Goal: Feedback & Contribution: Contribute content

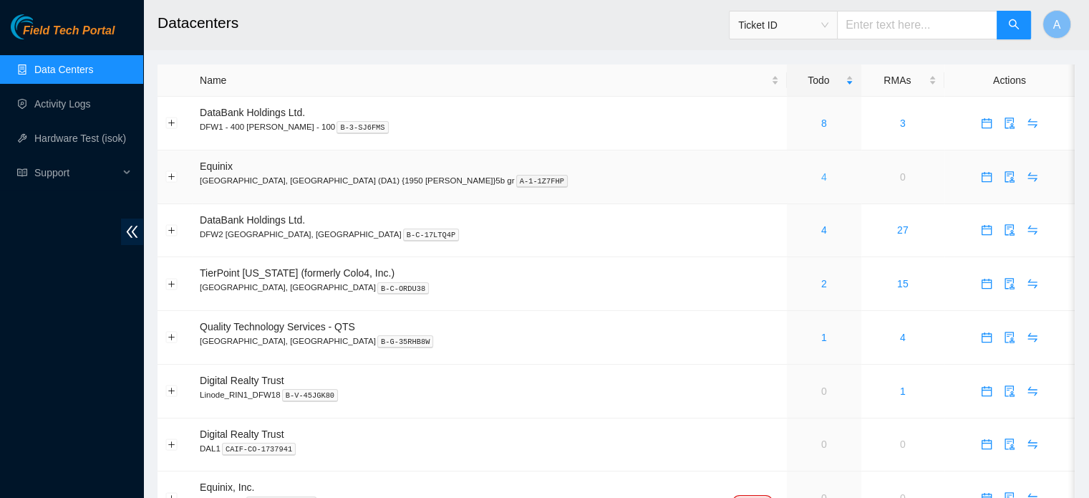
click at [821, 173] on link "4" at bounding box center [824, 176] width 6 height 11
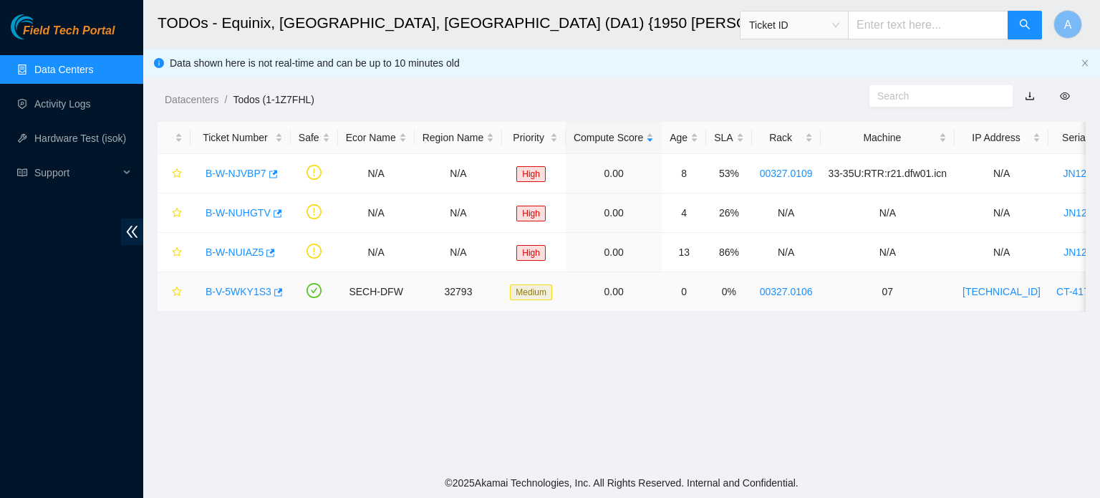
click at [243, 291] on link "B-V-5WKY1S3" at bounding box center [239, 291] width 66 height 11
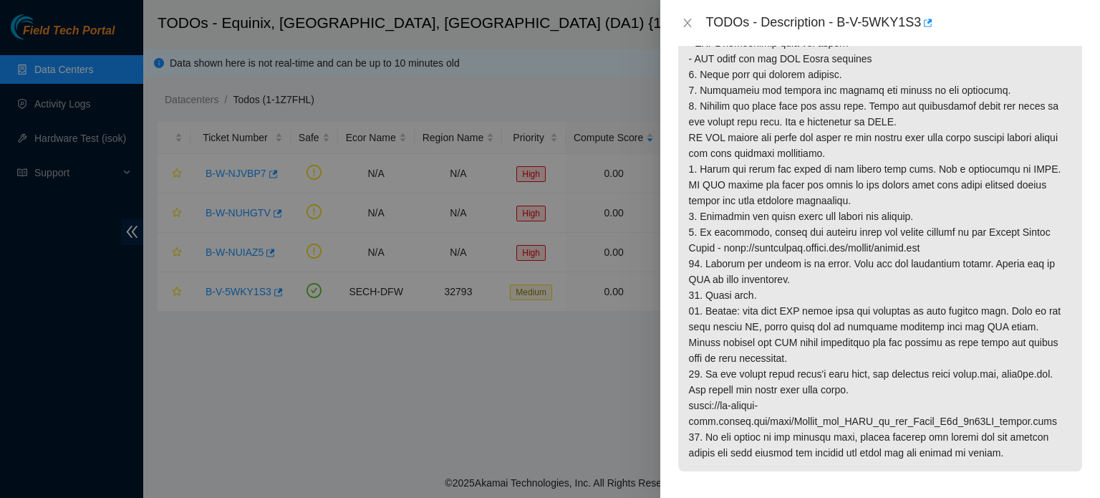
scroll to position [398, 0]
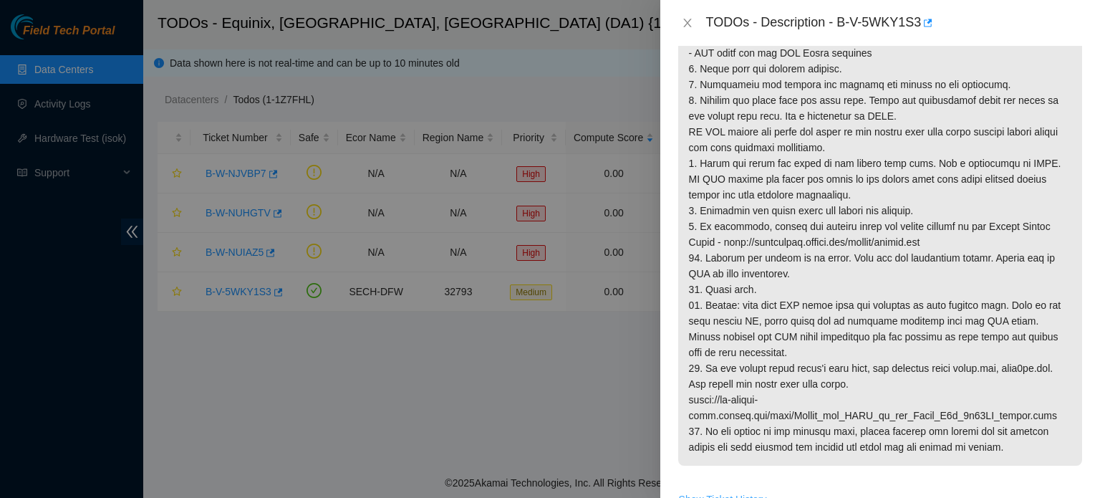
click at [728, 491] on span "Show Ticket History" at bounding box center [723, 499] width 88 height 16
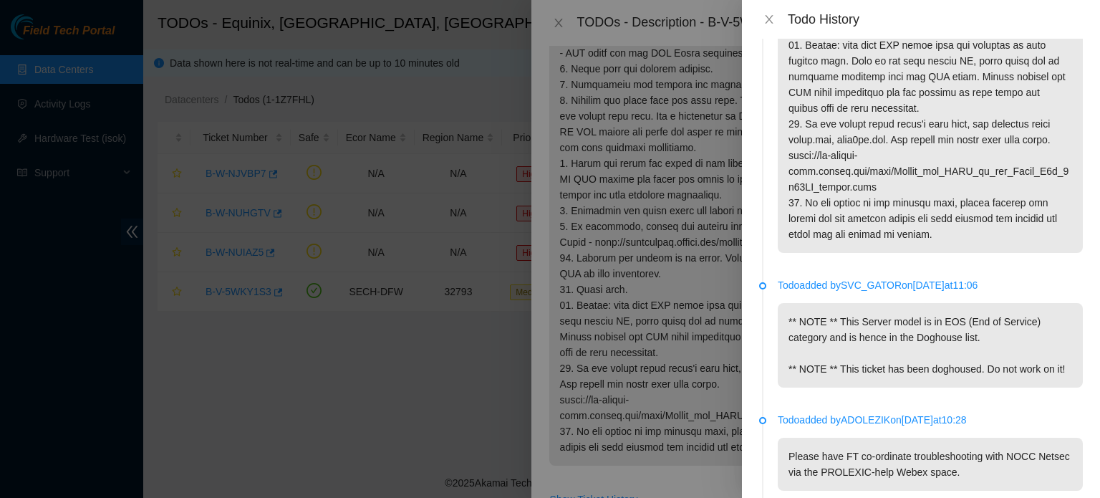
scroll to position [509, 0]
click at [763, 24] on icon "close" at bounding box center [768, 19] width 11 height 11
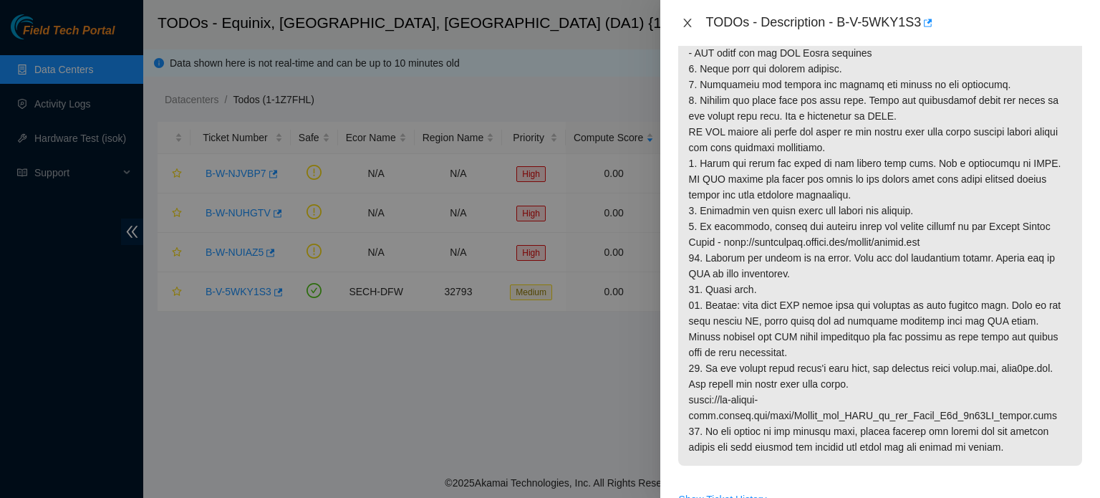
click at [688, 20] on icon "close" at bounding box center [687, 22] width 11 height 11
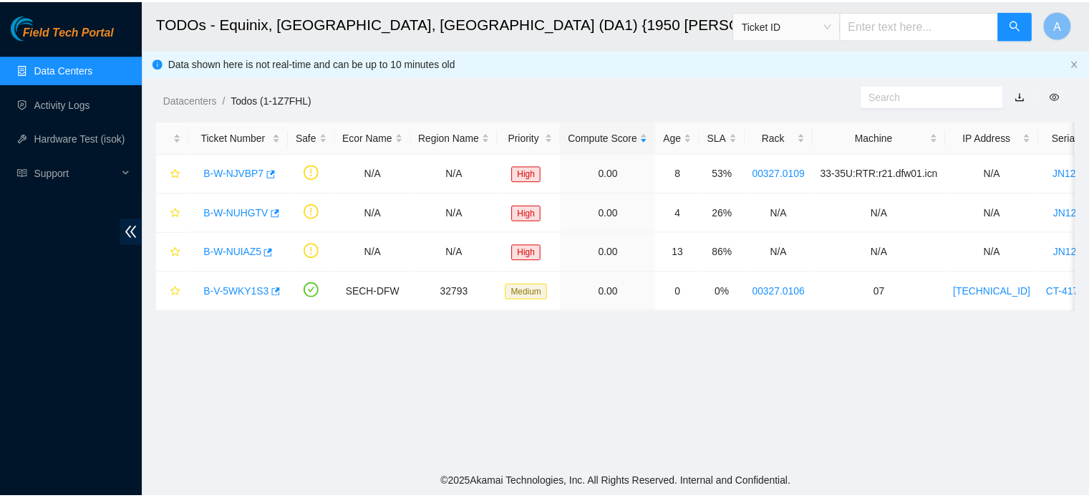
scroll to position [419, 0]
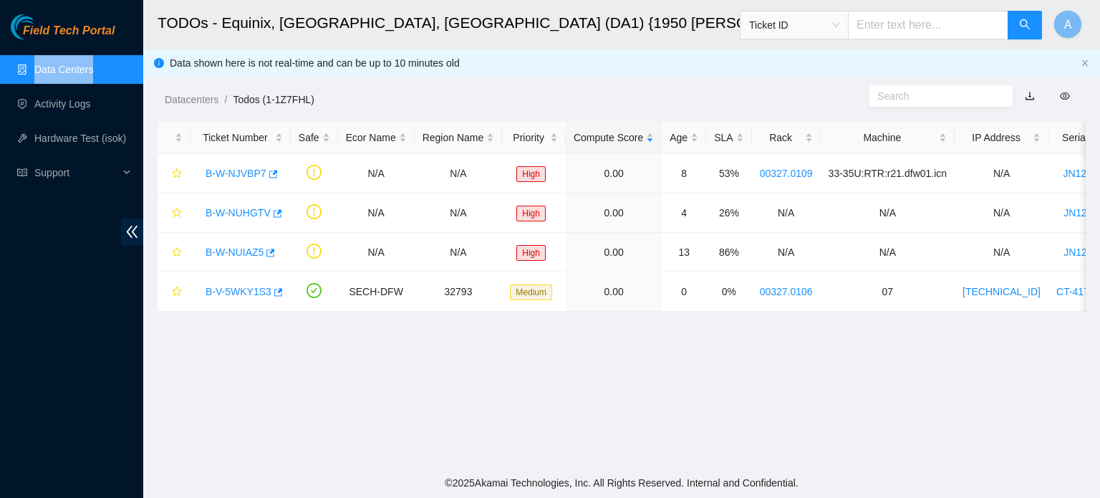
drag, startPoint x: 115, startPoint y: 51, endPoint x: 100, endPoint y: 78, distance: 31.1
click at [100, 78] on div "Field Tech Portal Data Centers Activity Logs Hardware Test (isok) Support" at bounding box center [71, 255] width 143 height 483
click at [93, 75] on link "Data Centers" at bounding box center [63, 69] width 59 height 11
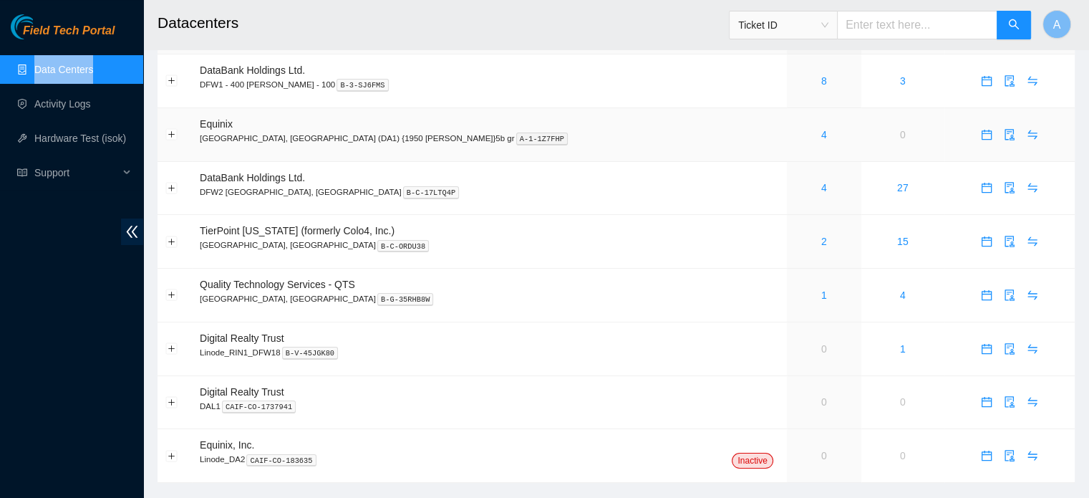
scroll to position [42, 0]
click at [821, 294] on link "1" at bounding box center [824, 295] width 6 height 11
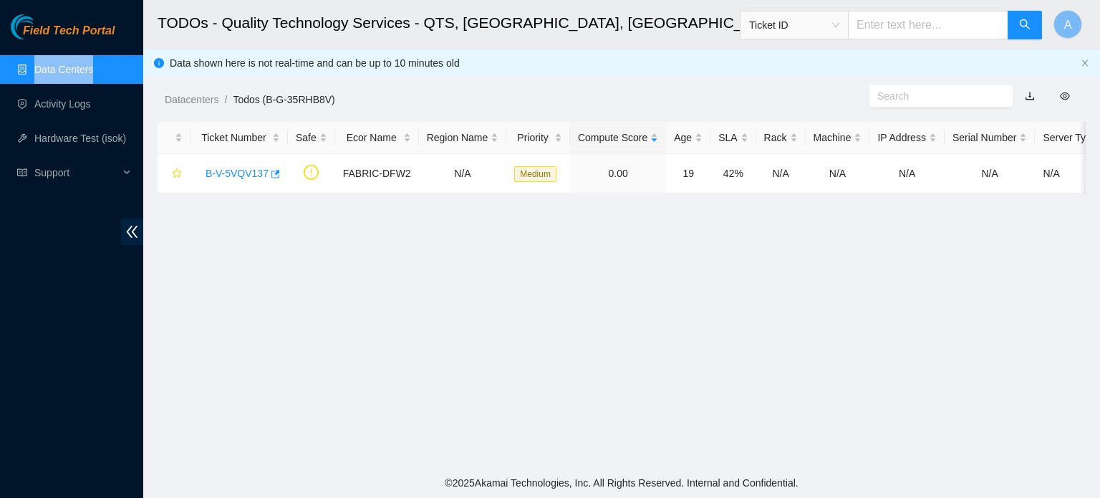
click at [76, 75] on link "Data Centers" at bounding box center [63, 69] width 59 height 11
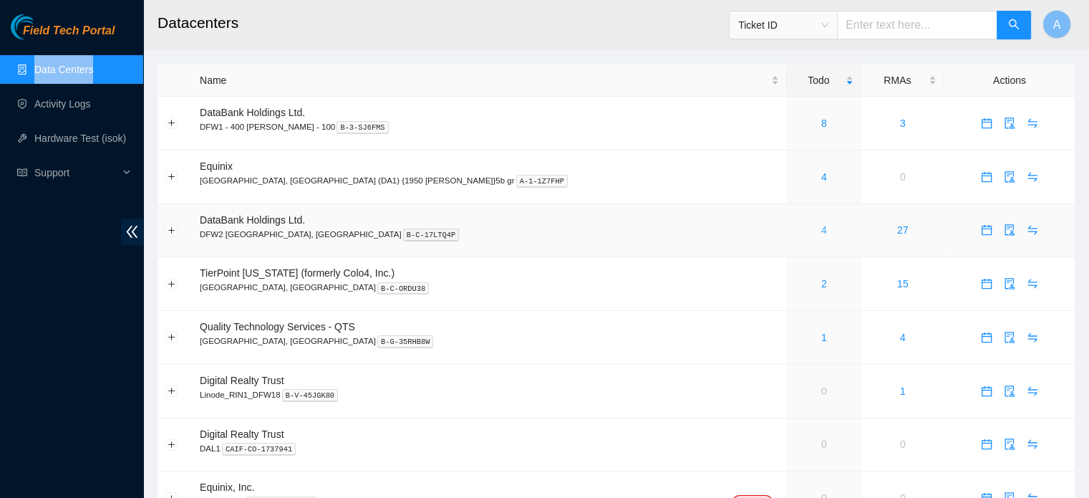
click at [821, 232] on link "4" at bounding box center [824, 229] width 6 height 11
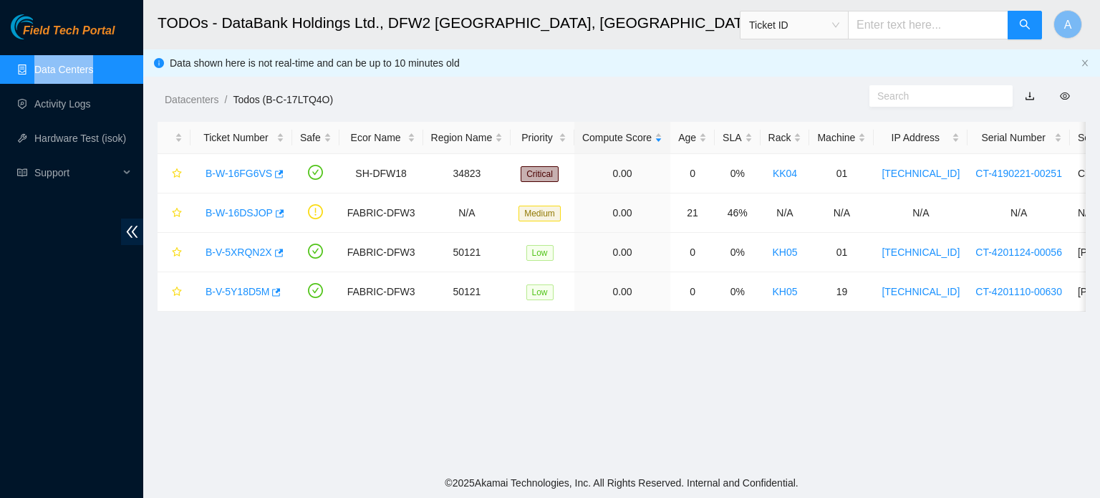
click at [60, 64] on link "Data Centers" at bounding box center [63, 69] width 59 height 11
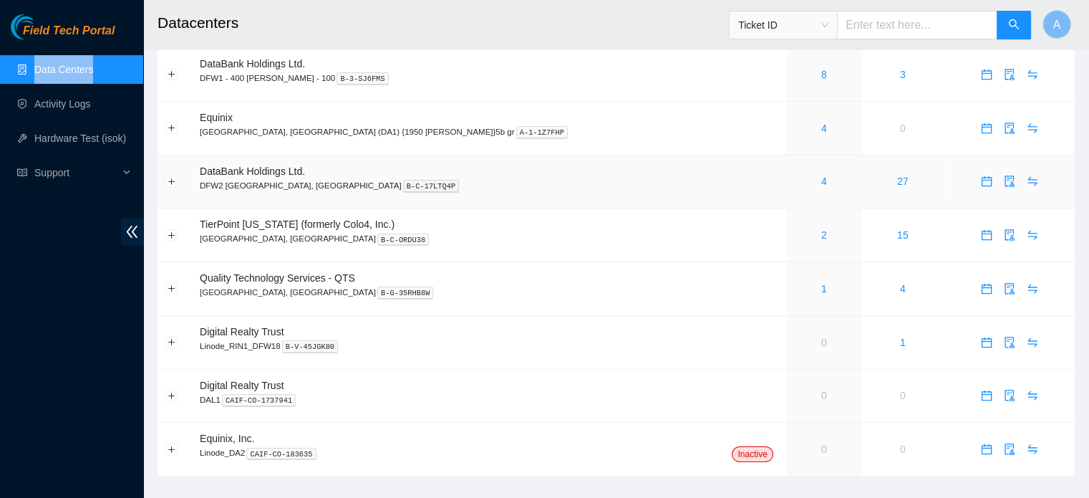
scroll to position [60, 0]
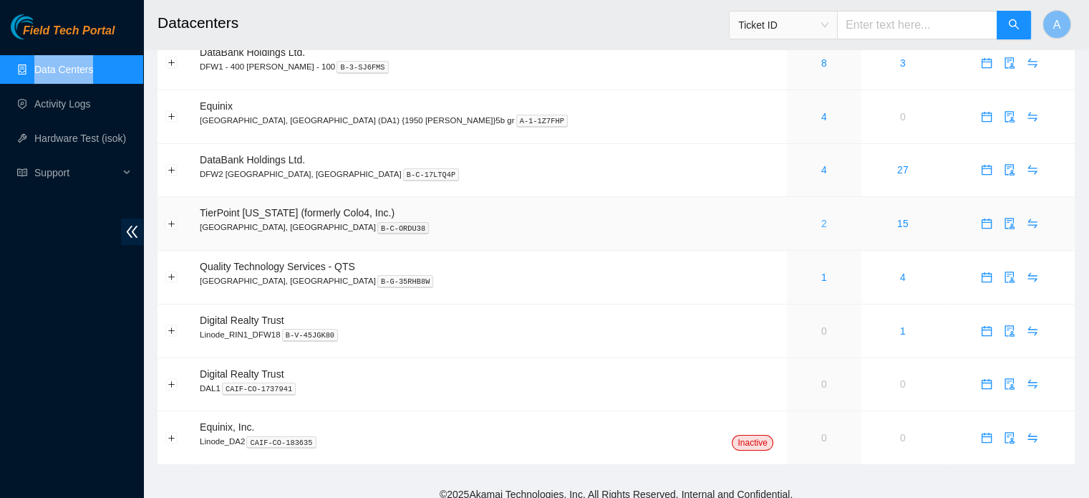
click at [821, 223] on link "2" at bounding box center [824, 223] width 6 height 11
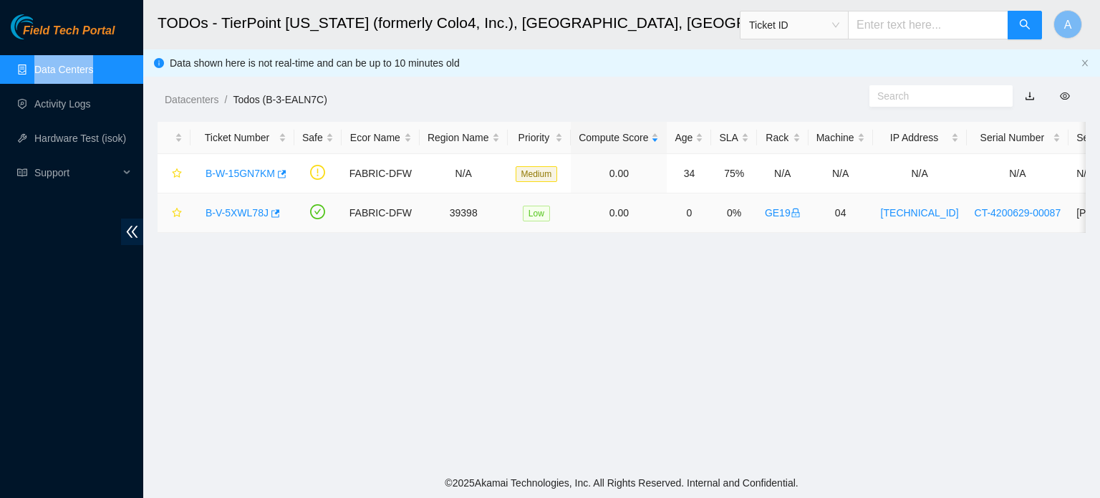
click at [258, 217] on link "B-V-5XWL78J" at bounding box center [237, 212] width 63 height 11
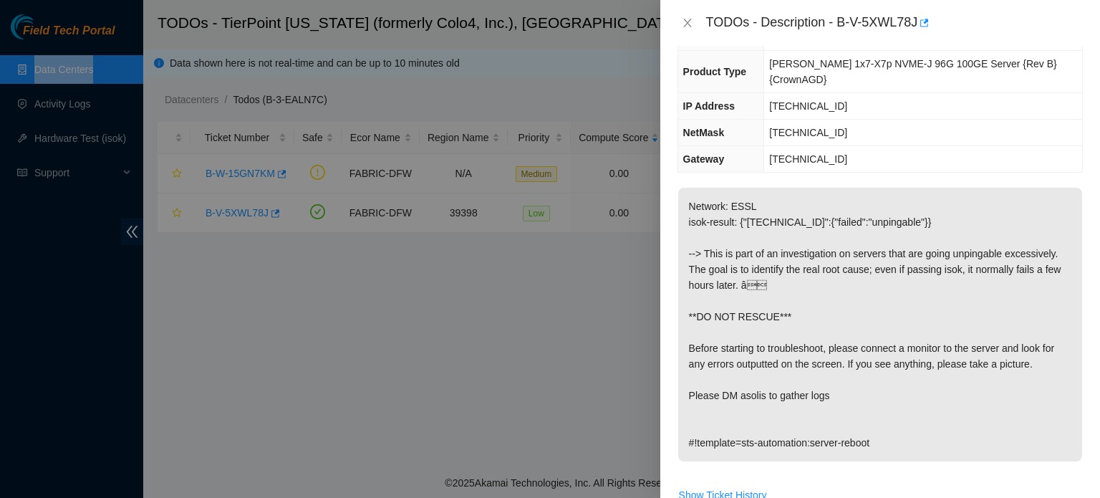
scroll to position [188, 0]
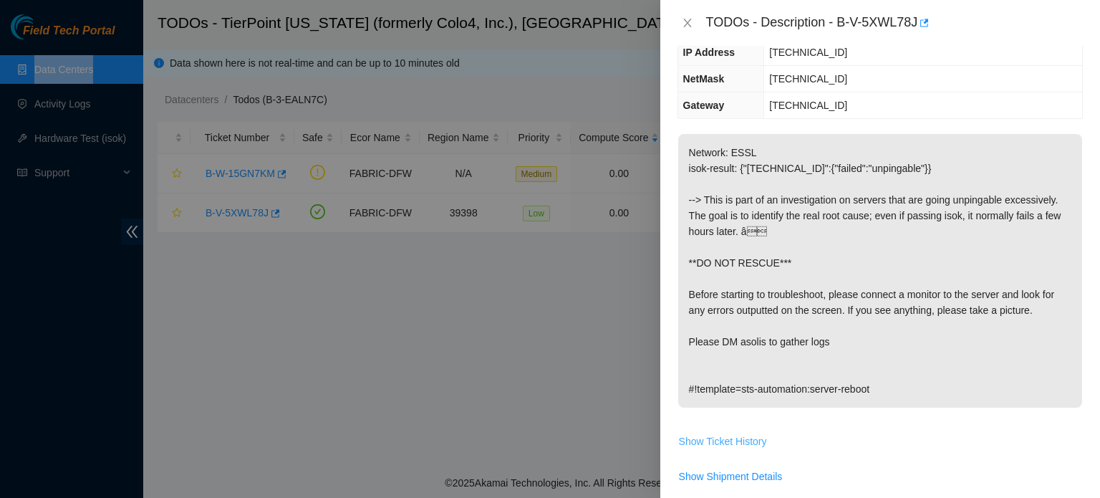
click at [701, 433] on span "Show Ticket History" at bounding box center [723, 441] width 88 height 16
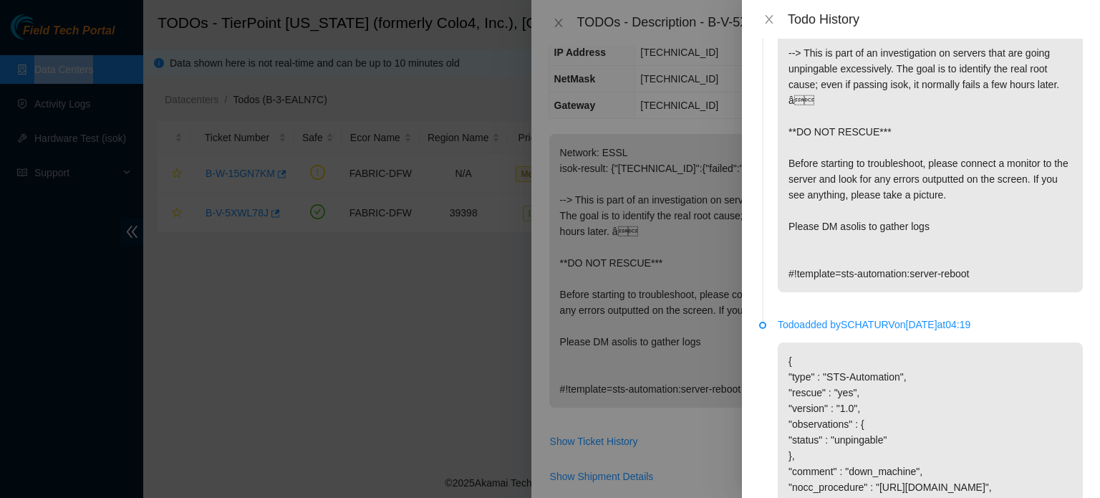
scroll to position [0, 0]
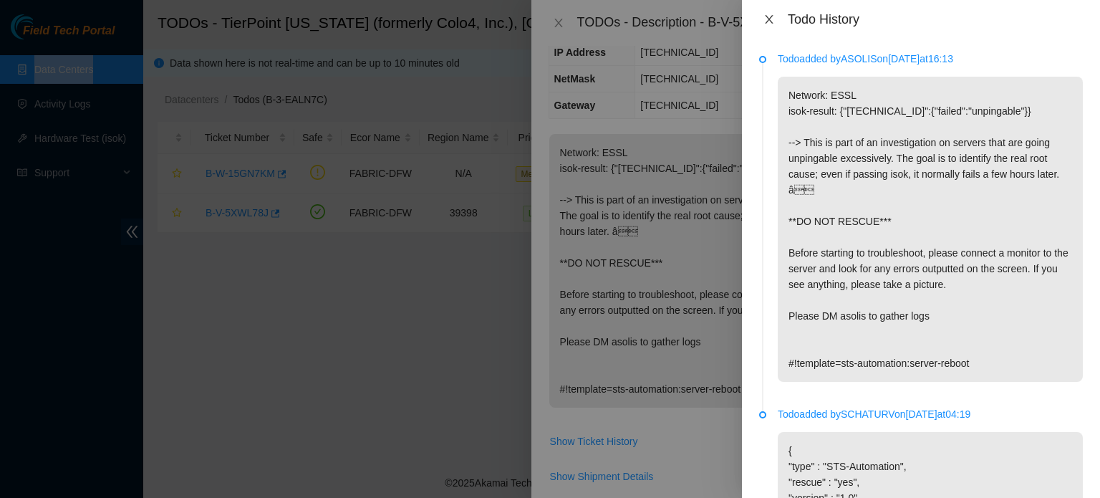
click at [759, 19] on button "Close" at bounding box center [769, 20] width 20 height 14
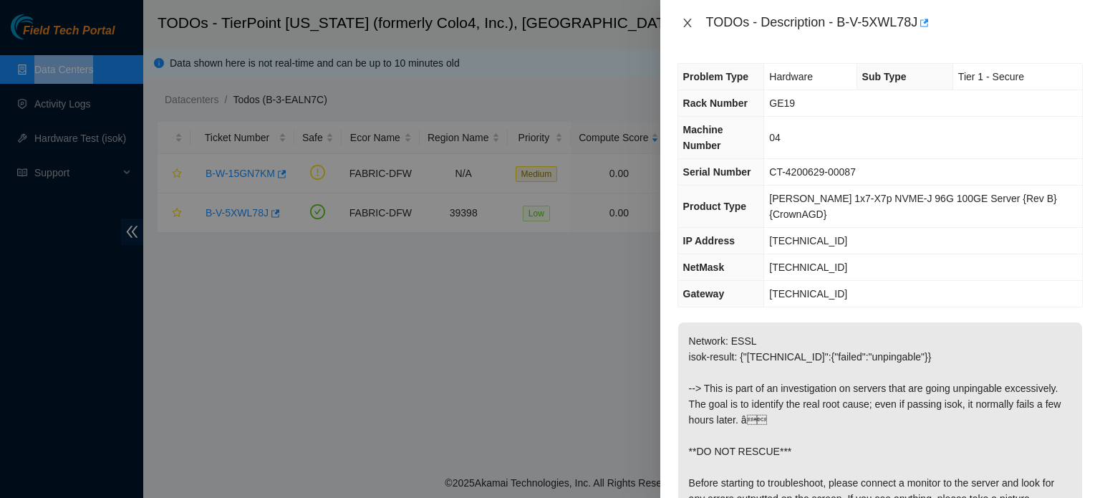
click at [682, 16] on button "Close" at bounding box center [687, 23] width 20 height 14
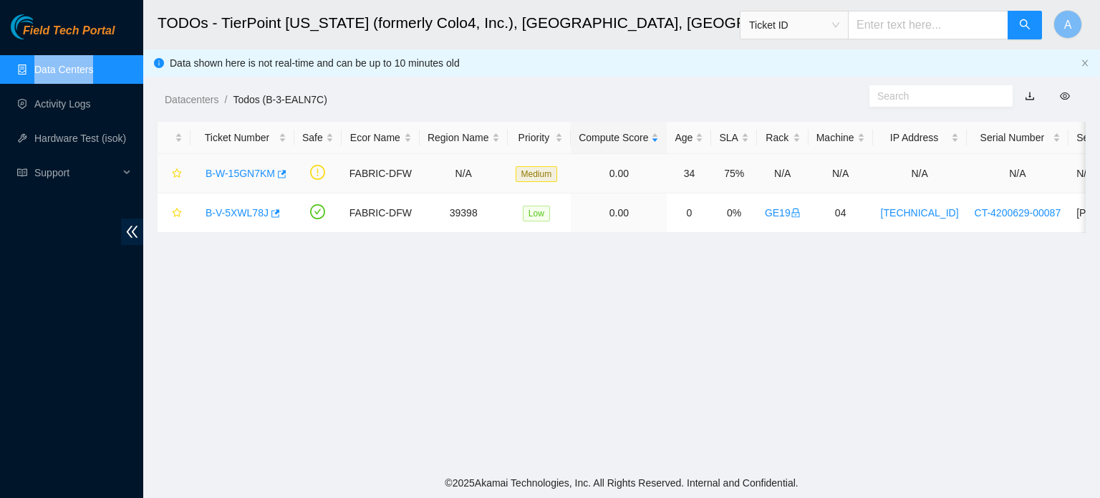
click at [255, 175] on link "B-W-15GN7KM" at bounding box center [240, 173] width 69 height 11
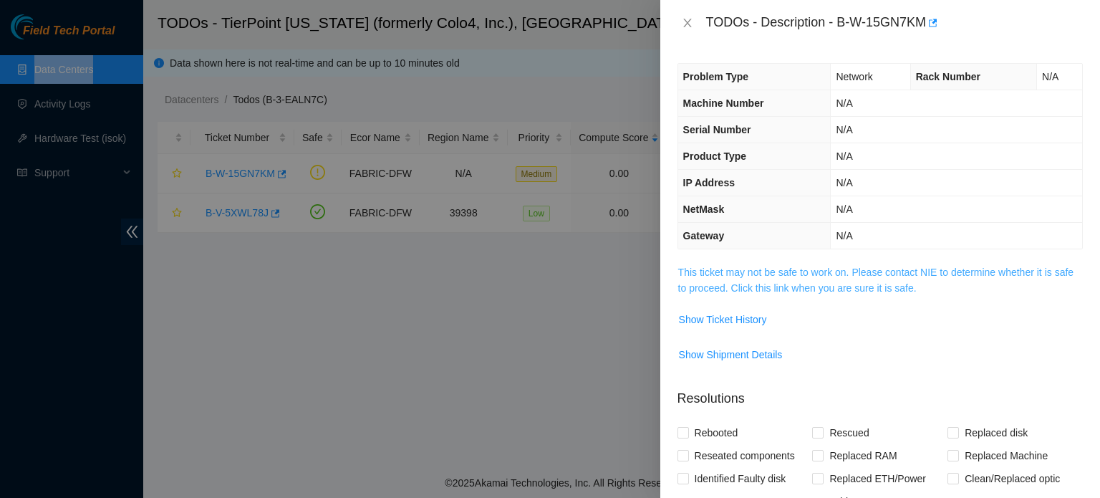
click at [769, 276] on link "This ticket may not be safe to work on. Please contact NIE to determine whether…" at bounding box center [875, 279] width 395 height 27
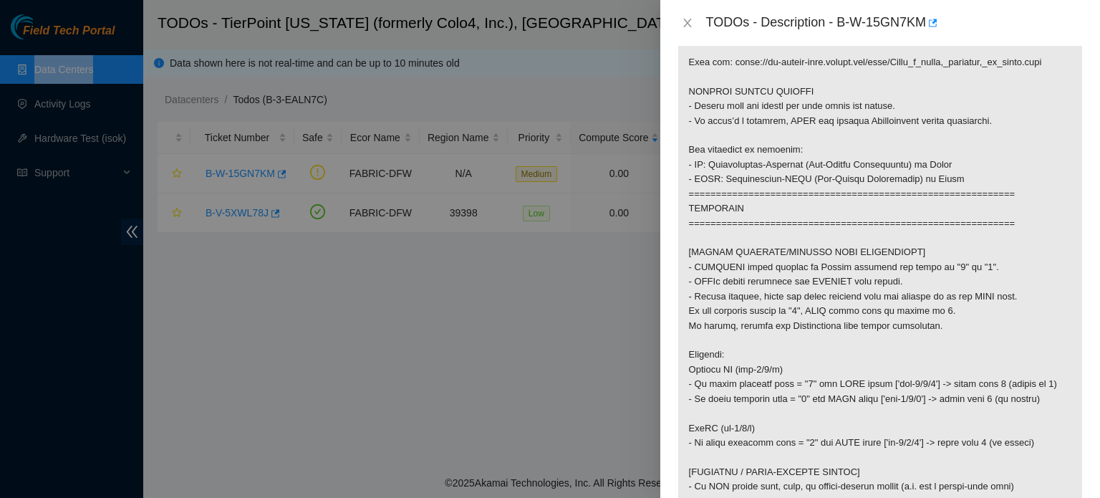
scroll to position [344, 0]
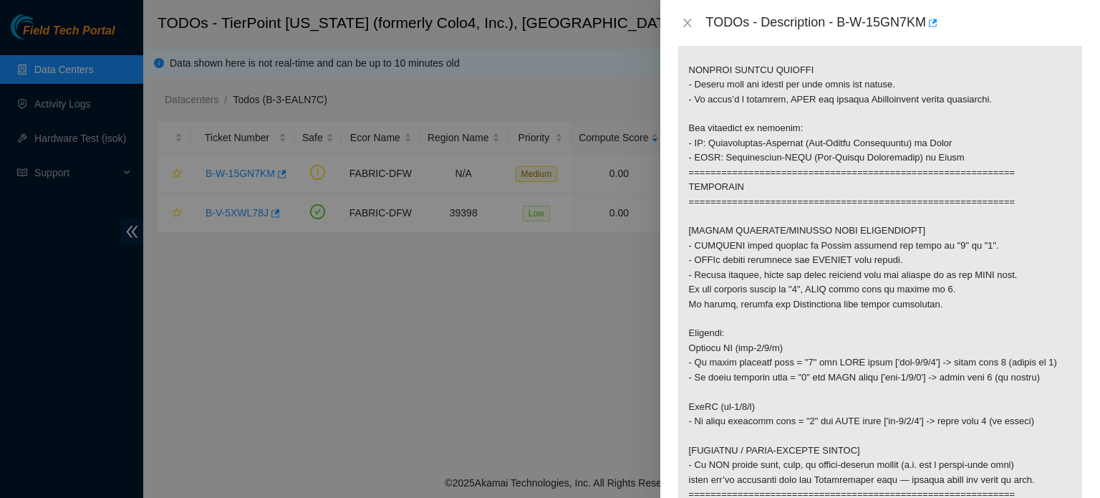
click at [349, 48] on div at bounding box center [550, 249] width 1100 height 498
click at [687, 23] on icon "close" at bounding box center [687, 23] width 8 height 9
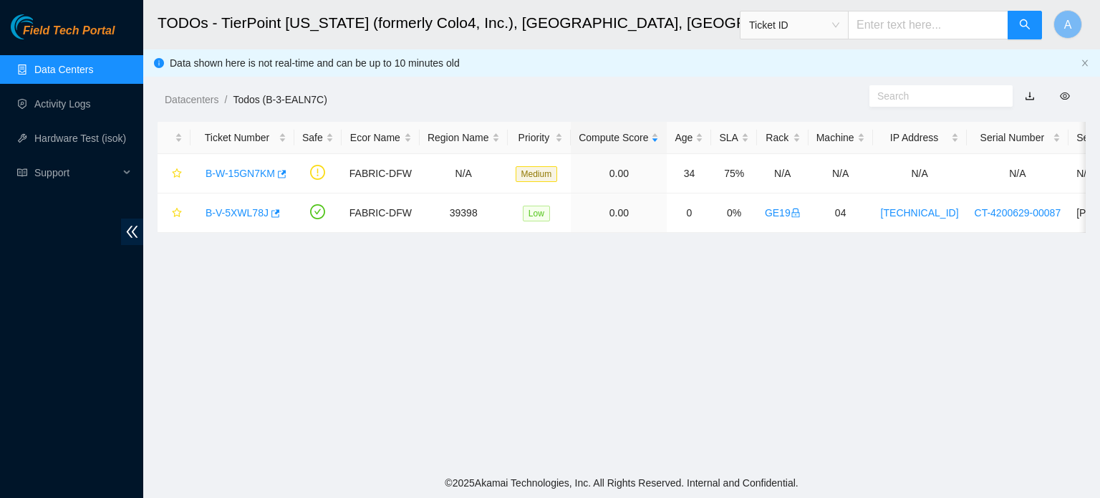
scroll to position [324, 0]
click at [49, 98] on link "Activity Logs" at bounding box center [62, 103] width 57 height 11
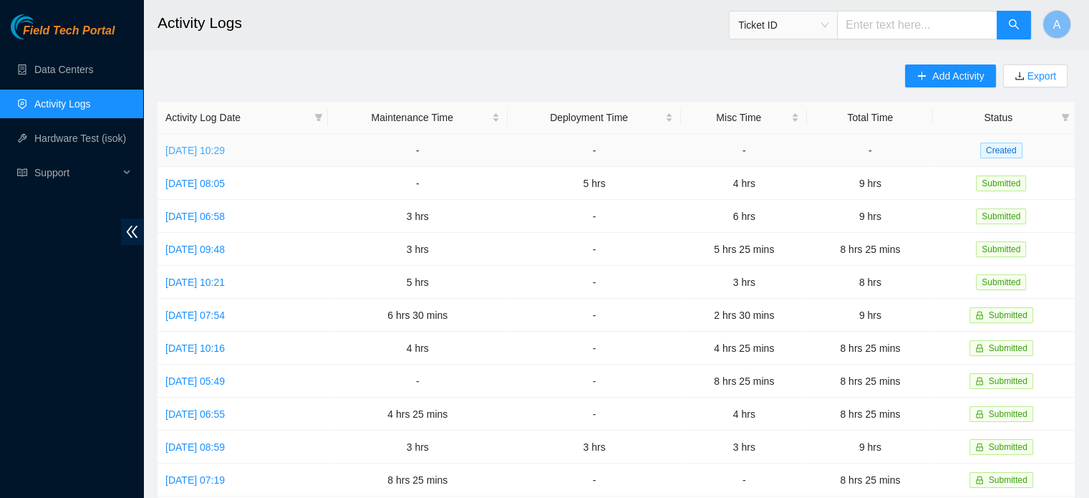
click at [223, 151] on link "[DATE] 10:29" at bounding box center [194, 150] width 59 height 11
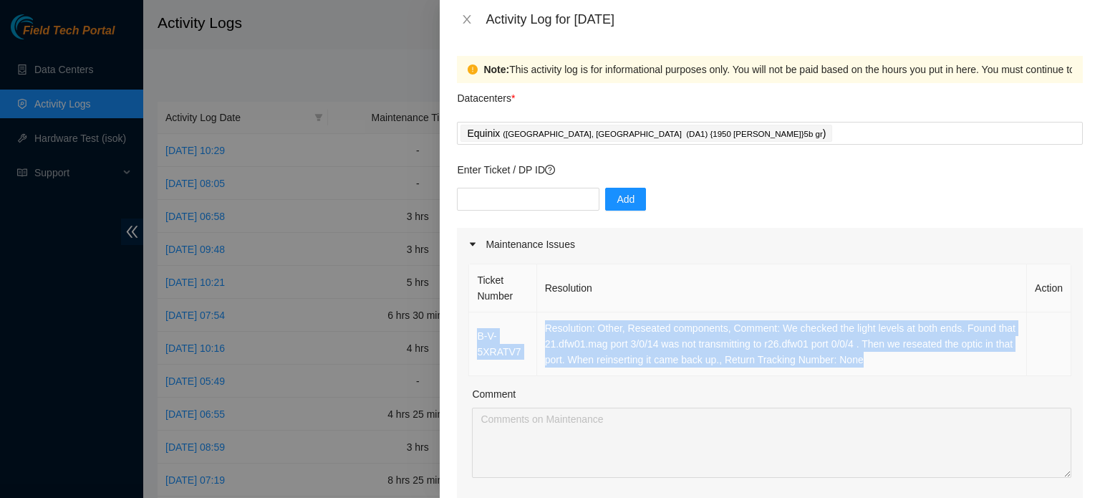
drag, startPoint x: 470, startPoint y: 334, endPoint x: 896, endPoint y: 358, distance: 426.0
click at [896, 358] on tr "B-V-5XRATV7 Resolution: Other, Reseated components, Comment: We checked the lig…" at bounding box center [770, 344] width 602 height 64
copy tr "B-V-5XRATV7 Resolution: Other, Reseated components, Comment: We checked the lig…"
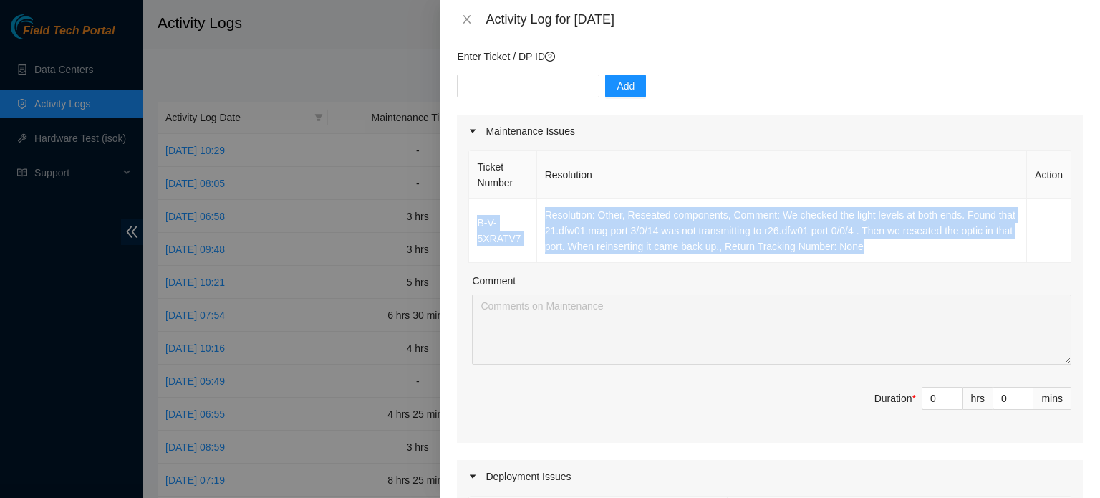
scroll to position [115, 0]
type input "1"
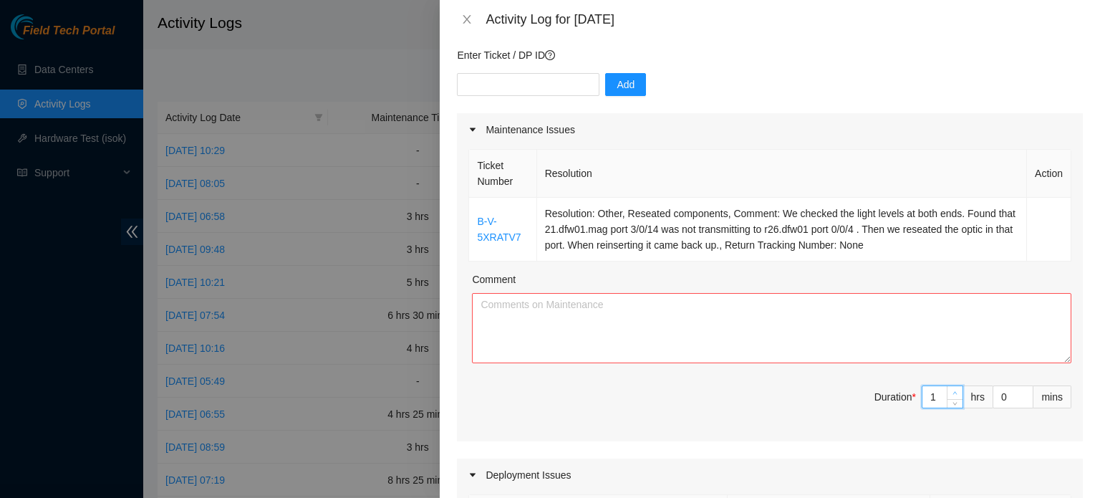
click at [950, 386] on span "Increase Value" at bounding box center [955, 392] width 16 height 13
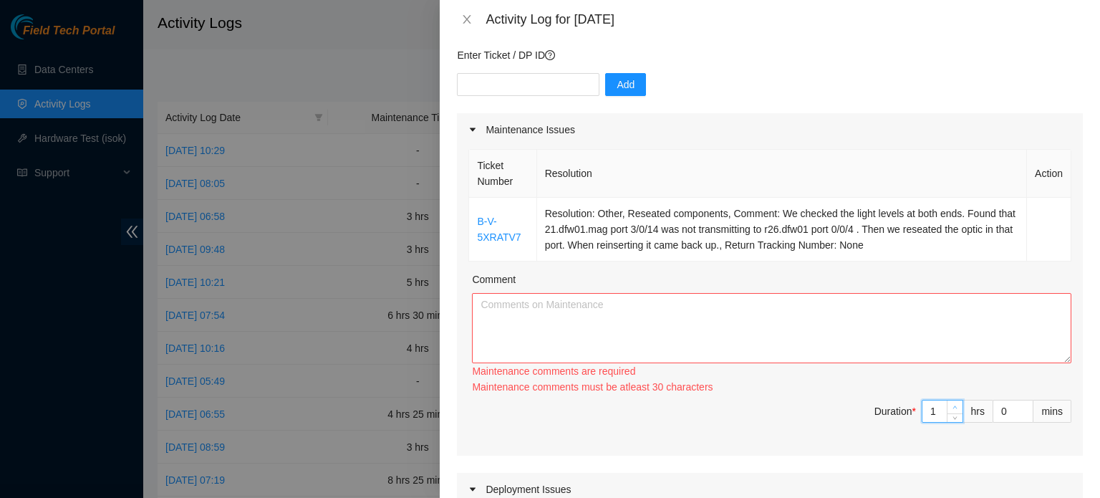
type input "2"
click at [947, 403] on span "Increase Value" at bounding box center [955, 406] width 16 height 13
click at [910, 295] on textarea "Comment" at bounding box center [771, 328] width 599 height 70
paste textarea "B-V-5XRATV7 Resolution: Other, Reseated components, Comment: We checked the lig…"
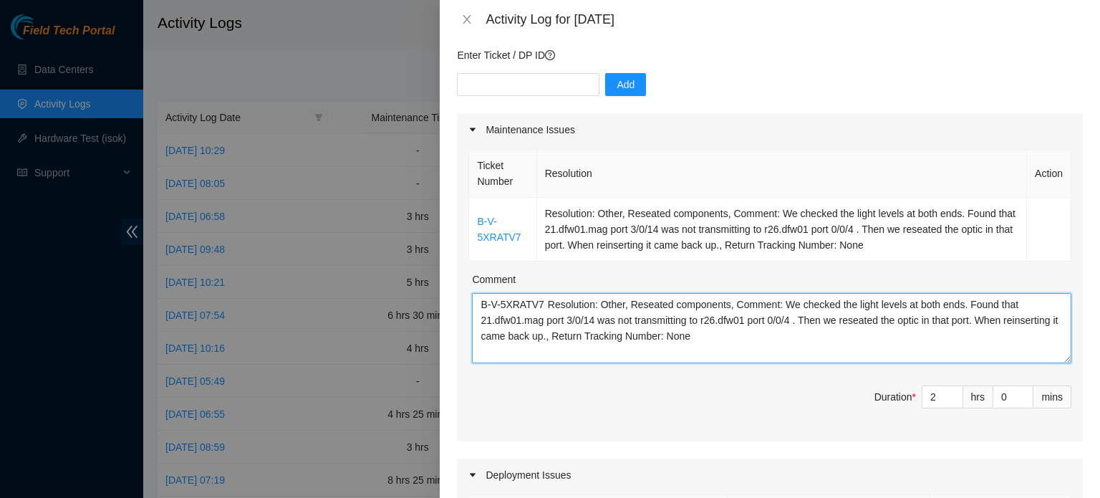
type textarea "B-V-5XRATV7 Resolution: Other, Reseated components, Comment: We checked the lig…"
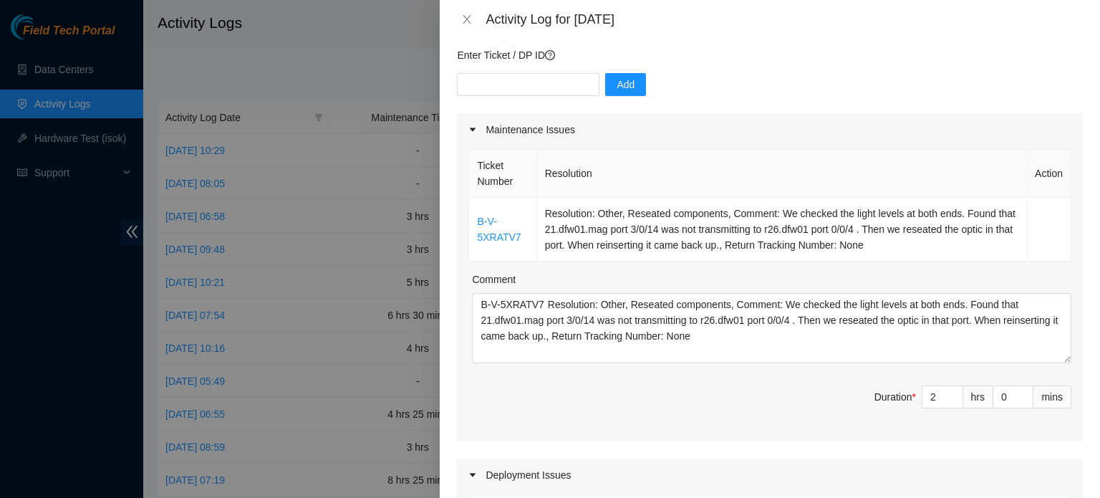
click at [801, 385] on span "Duration * 2 hrs 0 mins" at bounding box center [769, 405] width 603 height 40
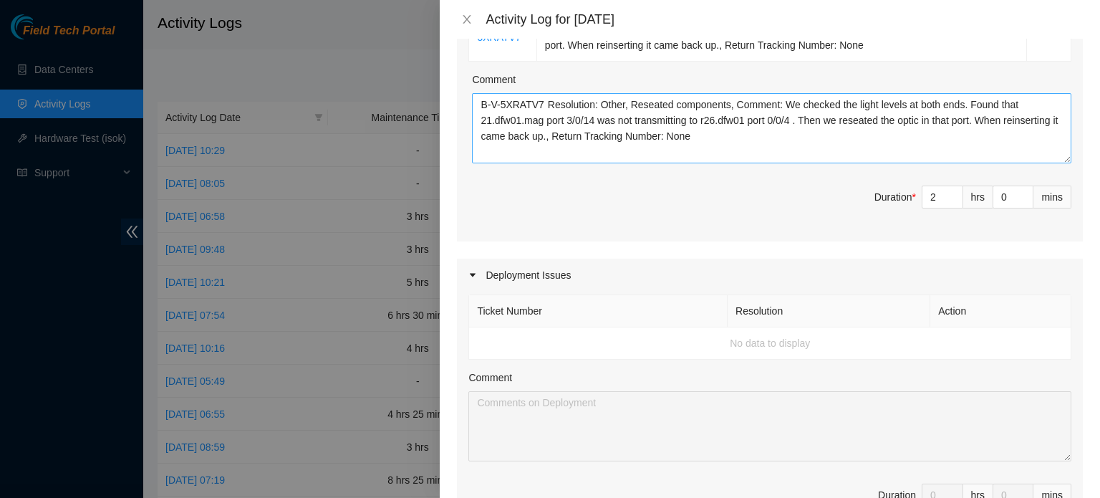
scroll to position [0, 0]
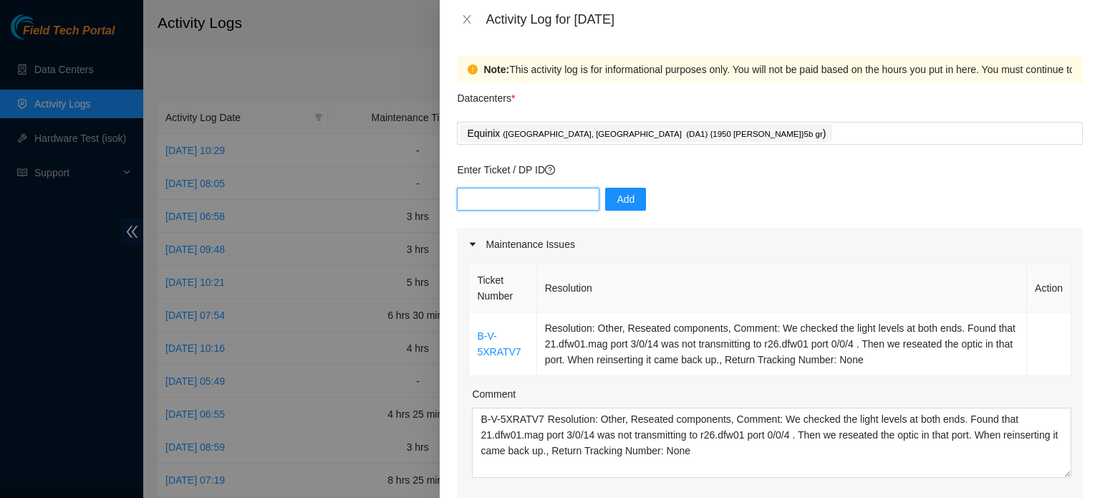
click at [496, 192] on input "text" at bounding box center [528, 199] width 143 height 23
paste input "DP84327"
click at [496, 192] on input "DP84327" at bounding box center [528, 199] width 143 height 23
type input "DP84327"
click at [617, 193] on span "Add" at bounding box center [626, 199] width 18 height 16
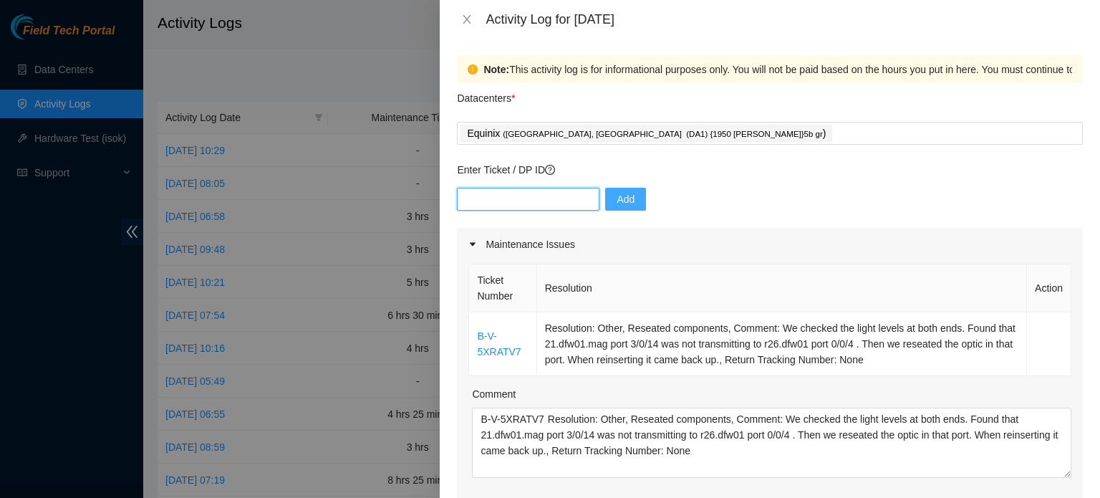
click at [484, 194] on input "text" at bounding box center [528, 199] width 143 height 23
paste input "DP84325"
click at [484, 194] on input "DP84325" at bounding box center [528, 199] width 143 height 23
type input "DP84325"
click at [619, 194] on span "Add" at bounding box center [626, 199] width 18 height 16
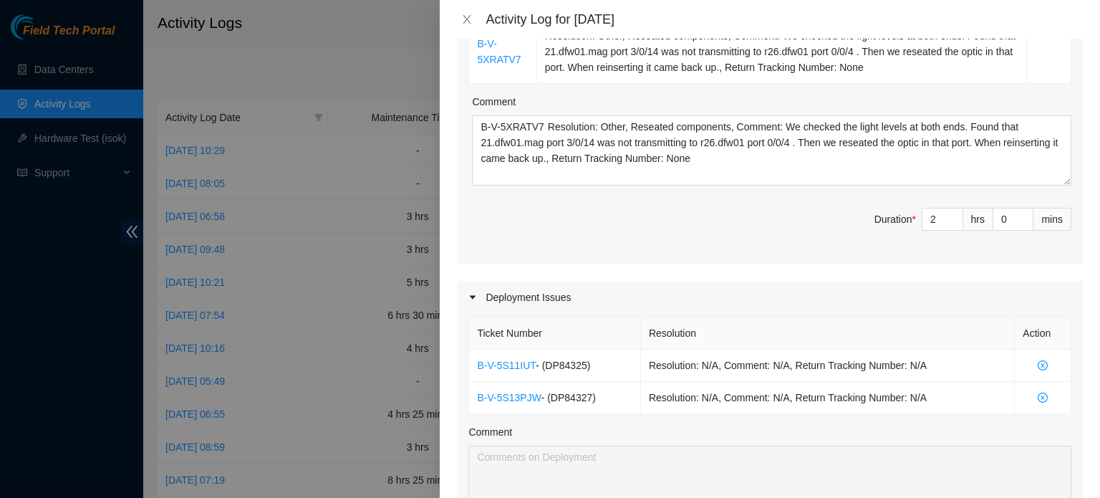
scroll to position [463, 0]
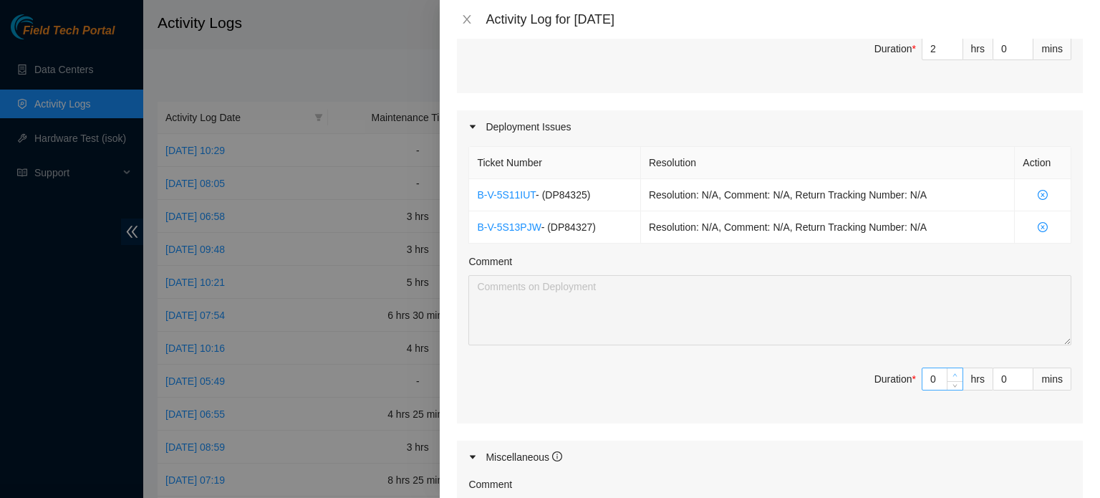
type input "1"
type input "3"
click at [952, 372] on icon "up" at bounding box center [954, 374] width 5 height 5
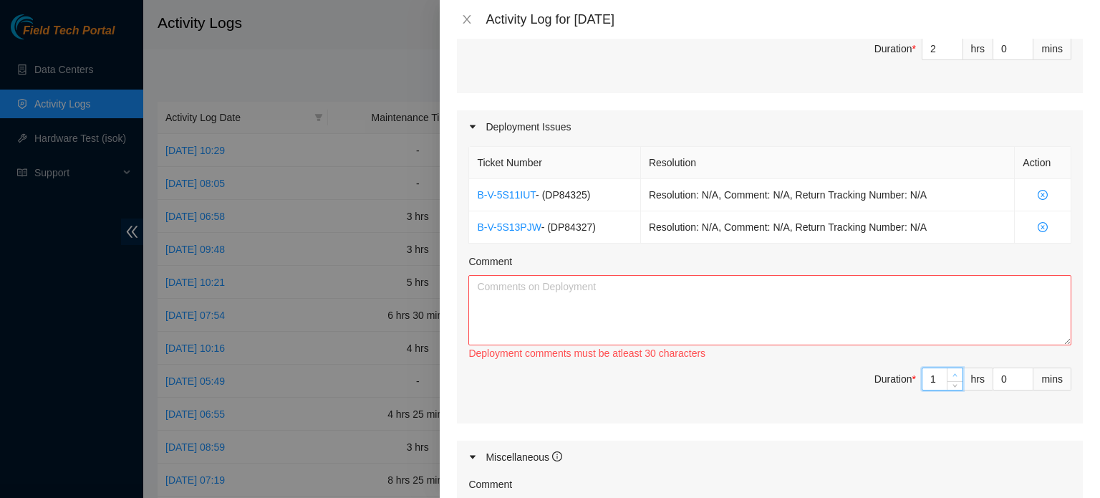
type input "2"
type input "4"
click at [952, 372] on icon "up" at bounding box center [954, 374] width 5 height 5
type input "3"
type input "5"
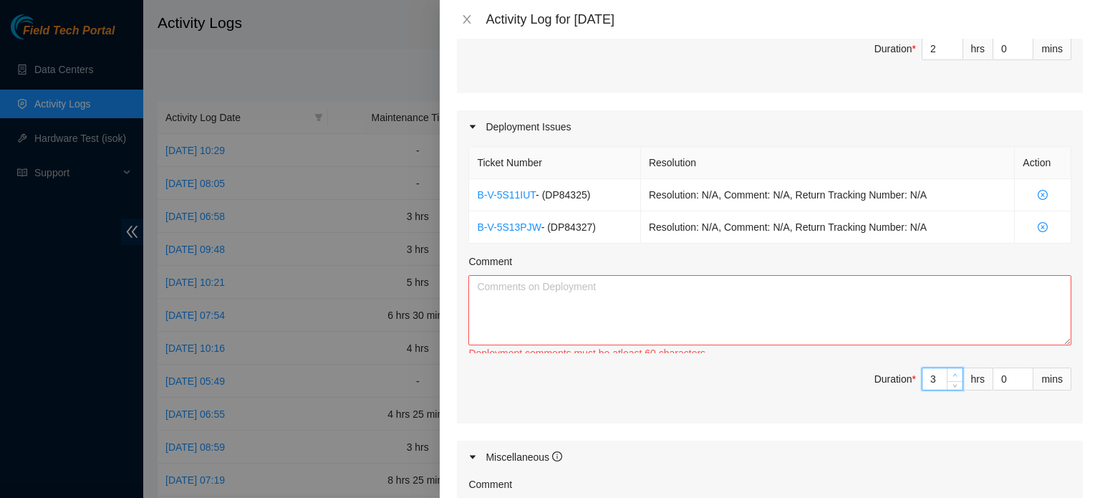
click at [952, 372] on icon "up" at bounding box center [954, 374] width 5 height 5
type input "4"
type input "6"
click at [952, 372] on icon "up" at bounding box center [954, 374] width 5 height 5
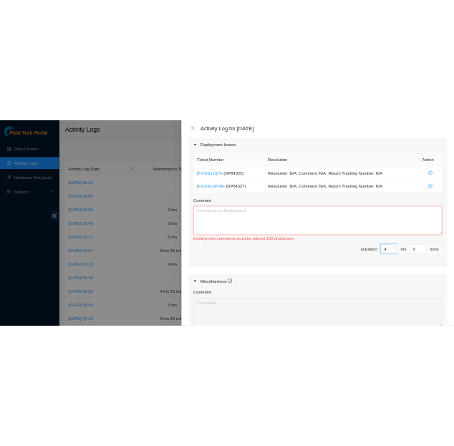
scroll to position [530, 0]
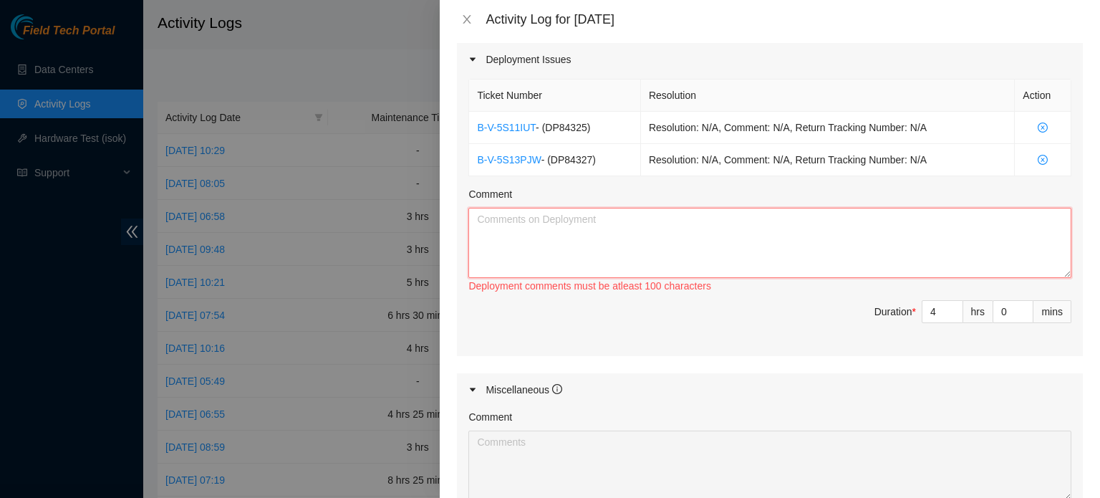
drag, startPoint x: 912, startPoint y: 247, endPoint x: 915, endPoint y: 233, distance: 14.6
click at [915, 233] on textarea "Comment" at bounding box center [769, 243] width 603 height 70
type textarea "S"
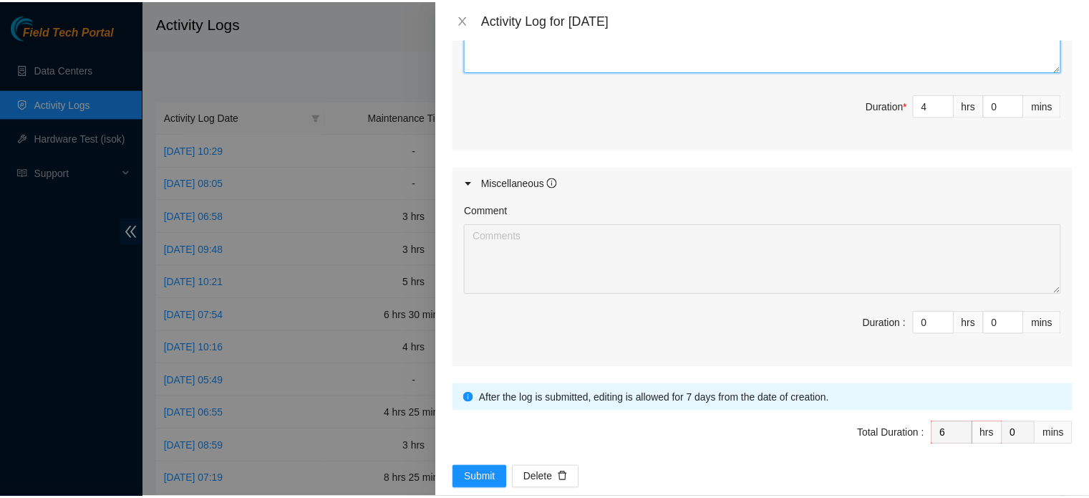
scroll to position [758, 0]
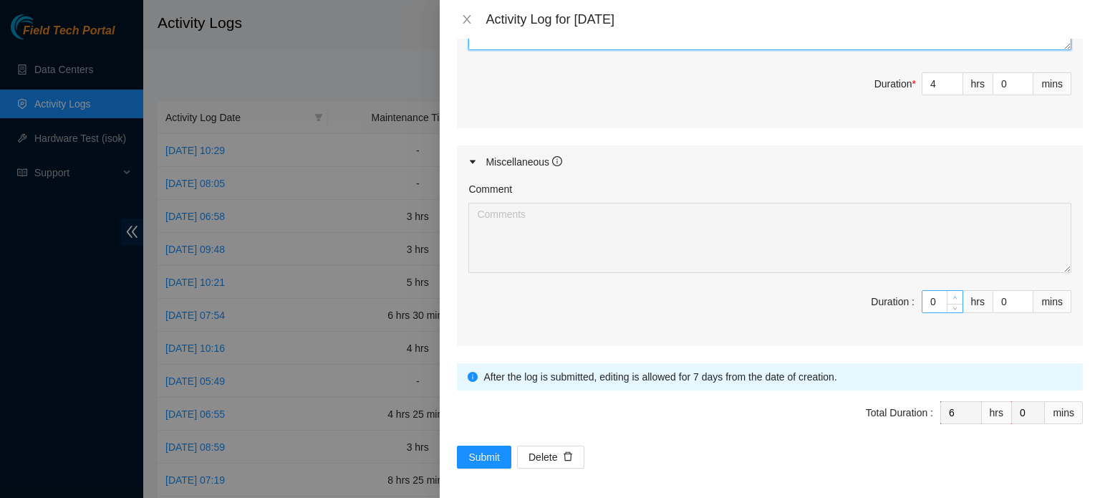
type textarea "Labeled the fiber and stage the cables for run. Ran the fiber for both DP's to …"
type input "1"
type input "7"
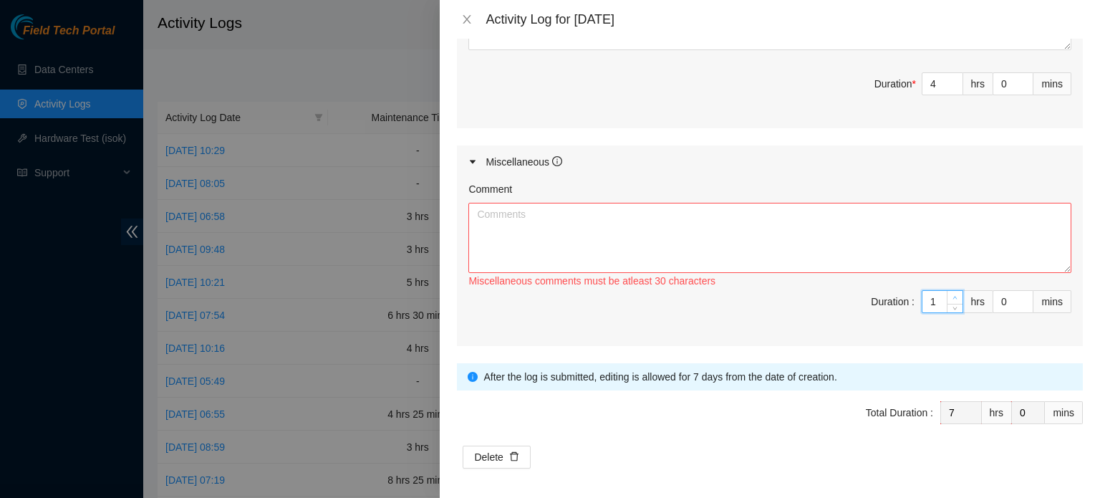
click at [951, 294] on span "up" at bounding box center [955, 298] width 9 height 9
type input "2"
type input "8"
click at [951, 294] on span "up" at bounding box center [955, 298] width 9 height 9
type input "3"
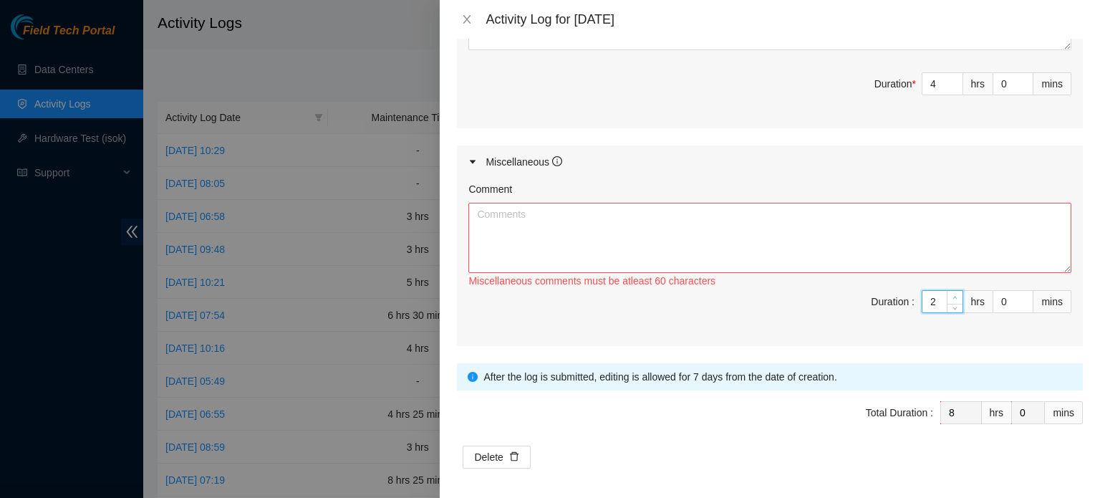
type input "9"
click at [951, 294] on span "up" at bounding box center [955, 298] width 9 height 9
click at [877, 257] on textarea "Comment" at bounding box center [769, 238] width 603 height 70
click at [877, 257] on textarea "C" at bounding box center [769, 238] width 603 height 70
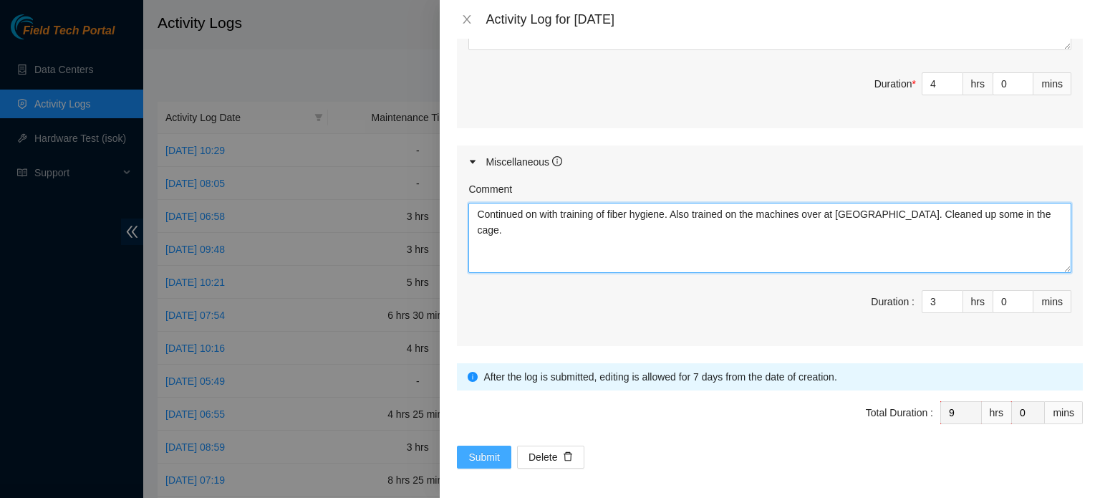
type textarea "Continued on with training of fiber hygiene. Also trained on the machines over …"
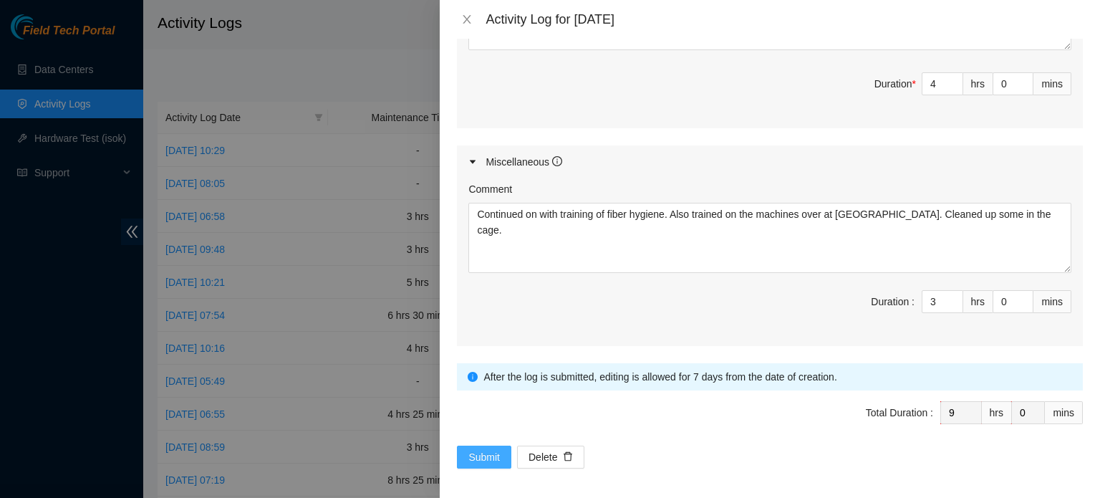
click at [481, 455] on span "Submit" at bounding box center [484, 457] width 32 height 16
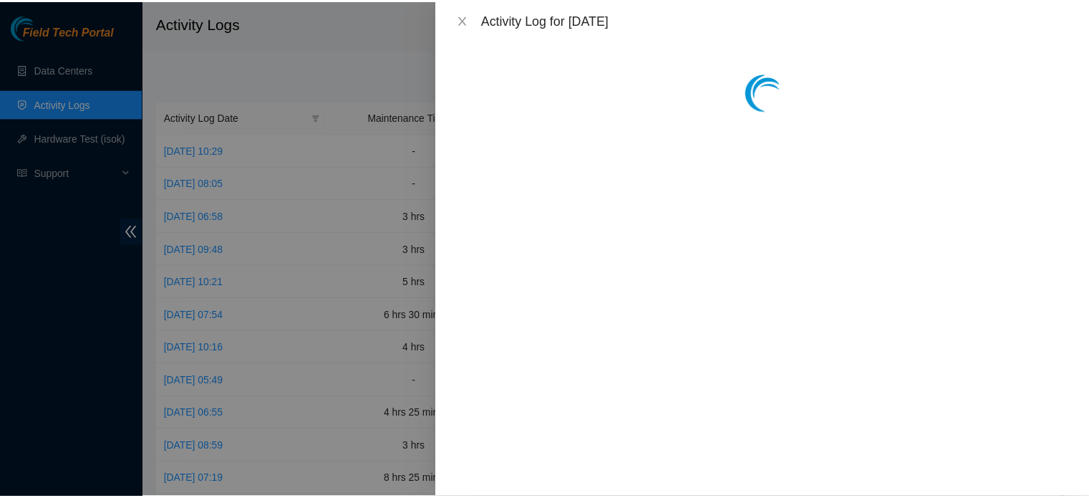
scroll to position [0, 0]
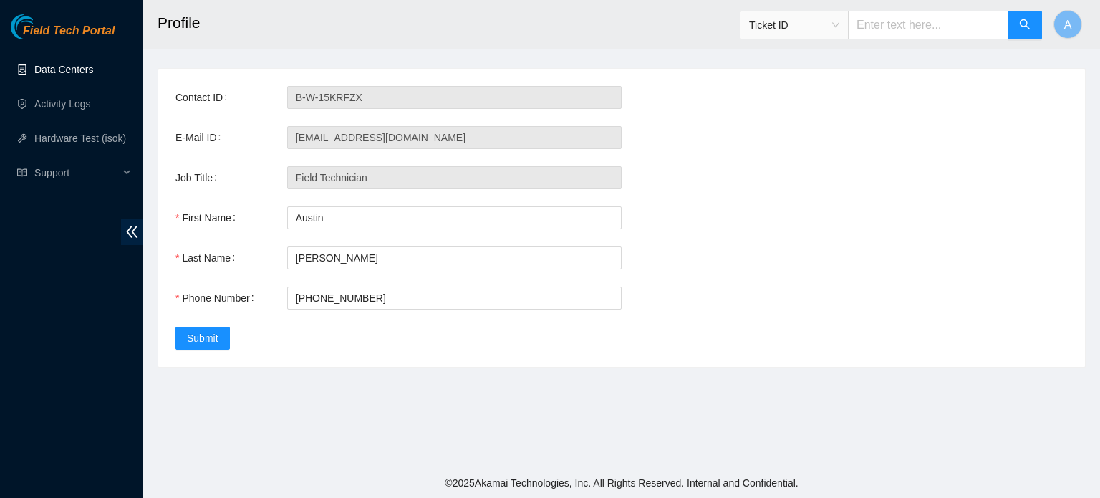
click at [70, 65] on link "Data Centers" at bounding box center [63, 69] width 59 height 11
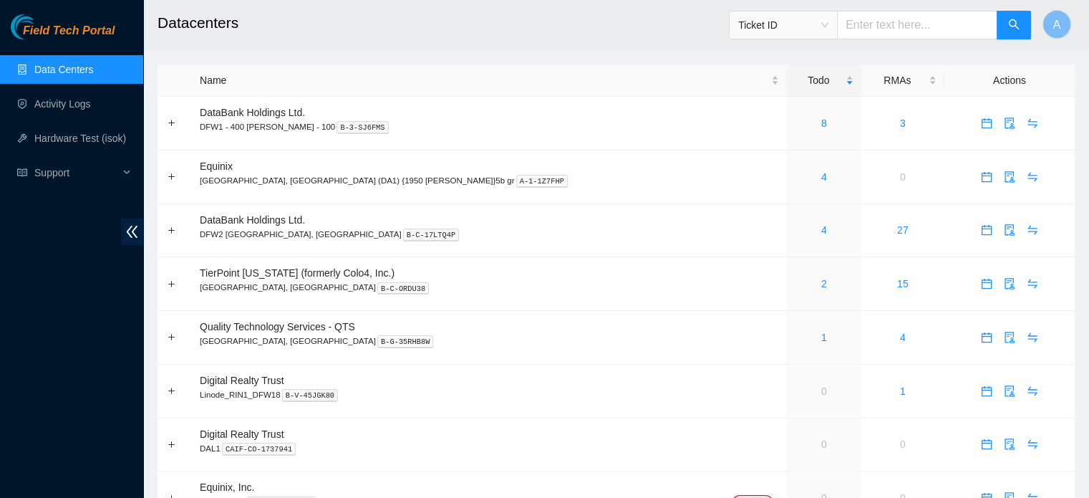
scroll to position [72, 0]
